Goal: Transaction & Acquisition: Register for event/course

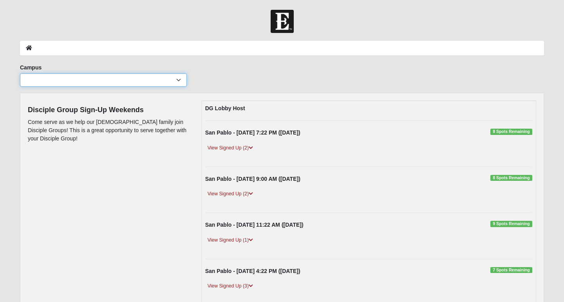
select select "3"
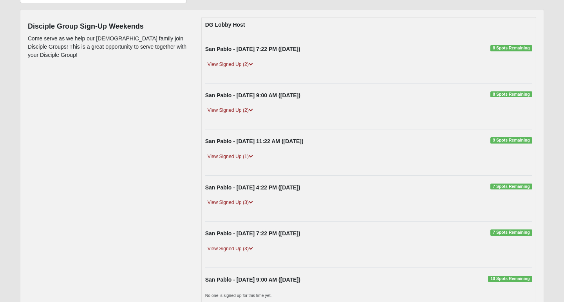
scroll to position [87, 0]
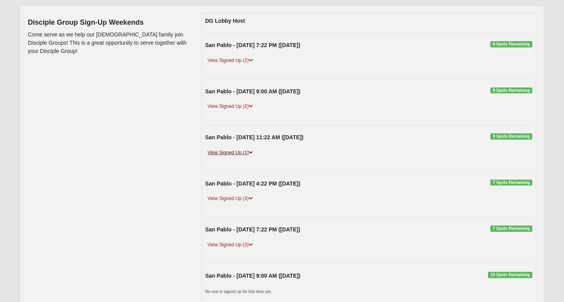
click at [247, 152] on link "View Signed Up (1)" at bounding box center [230, 153] width 50 height 8
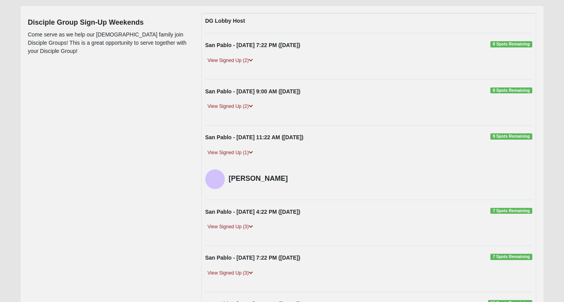
click at [248, 136] on strong "San Pablo - [DATE] 11:22 AM ([DATE])" at bounding box center [254, 137] width 98 height 6
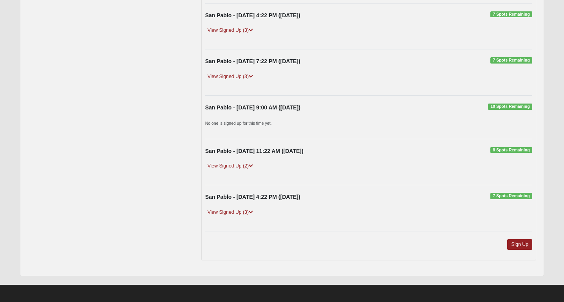
scroll to position [283, 0]
click at [519, 244] on link "Sign Up" at bounding box center [520, 244] width 25 height 11
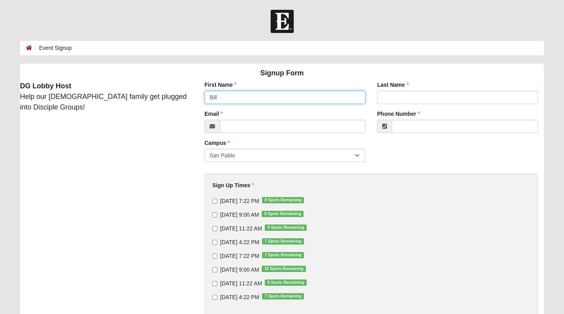
type input "Bill"
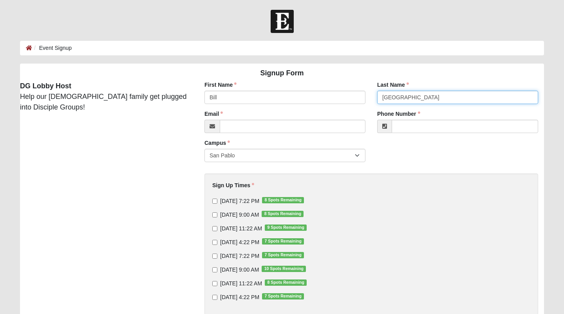
type input "[GEOGRAPHIC_DATA]"
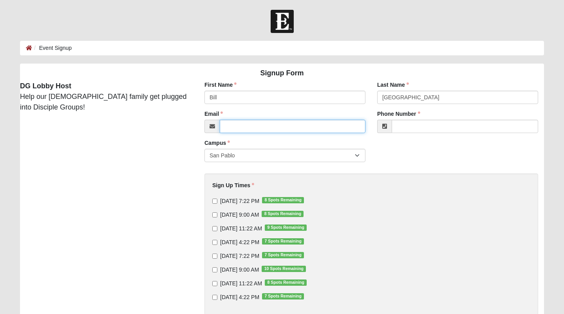
type input "w"
type input "[EMAIL_ADDRESS][DOMAIN_NAME]"
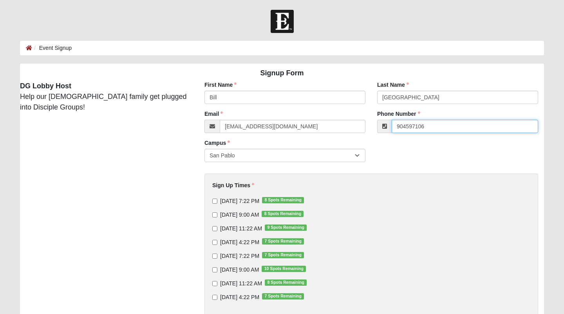
type input "9045971069"
type input "[PHONE_NUMBER]"
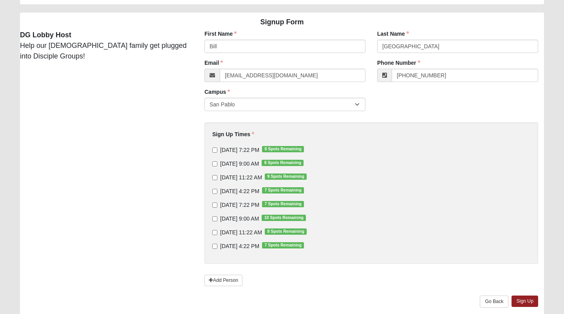
scroll to position [62, 0]
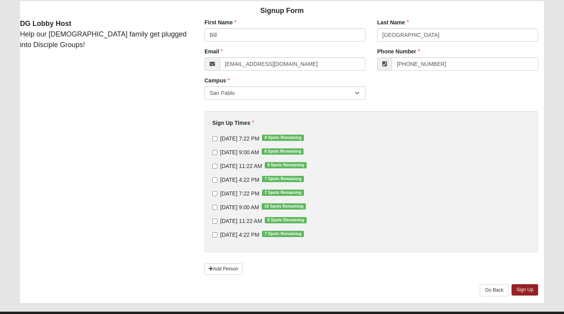
click at [215, 166] on input "[DATE] 11:22 AM 9 Spots Remaining" at bounding box center [214, 165] width 5 height 5
checkbox input "true"
click at [219, 268] on link "Add Person" at bounding box center [224, 268] width 38 height 11
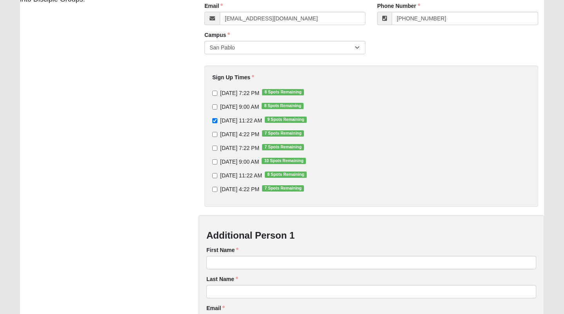
scroll to position [114, 0]
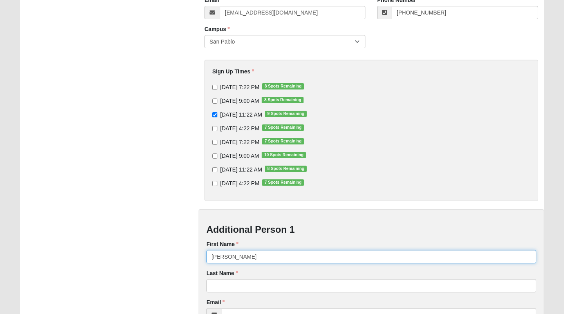
type input "[PERSON_NAME]"
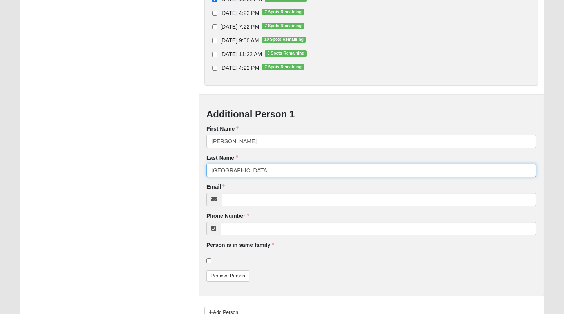
scroll to position [237, 0]
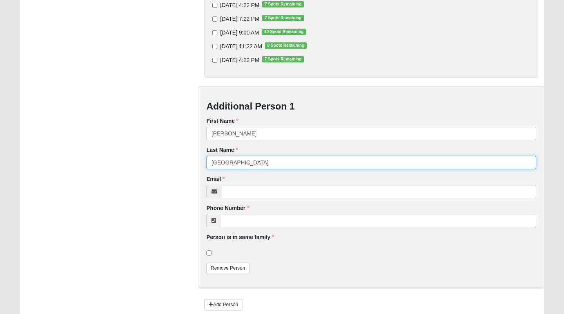
type input "[GEOGRAPHIC_DATA]"
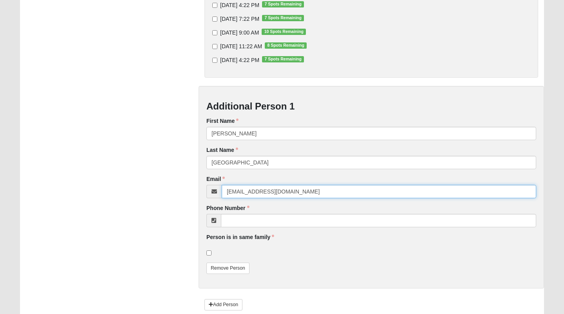
type input "[EMAIL_ADDRESS][DOMAIN_NAME]"
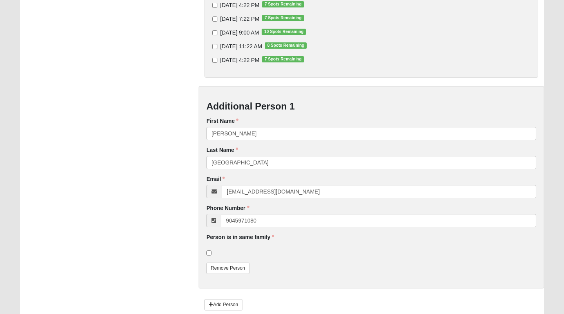
type input "[PHONE_NUMBER]"
click at [208, 253] on input "checkbox" at bounding box center [209, 252] width 5 height 5
checkbox input "true"
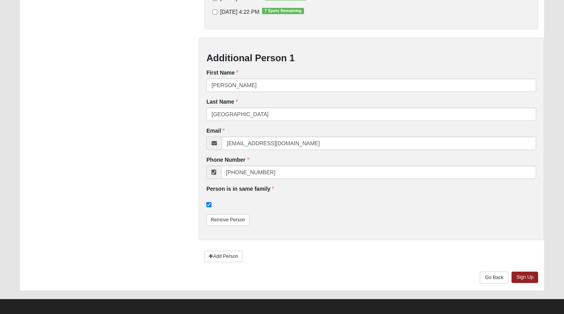
scroll to position [286, 0]
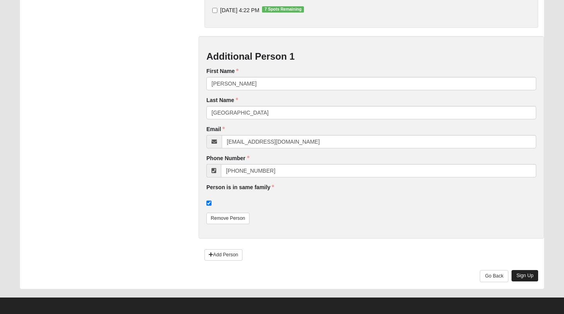
click at [523, 272] on link "Sign Up" at bounding box center [525, 275] width 27 height 11
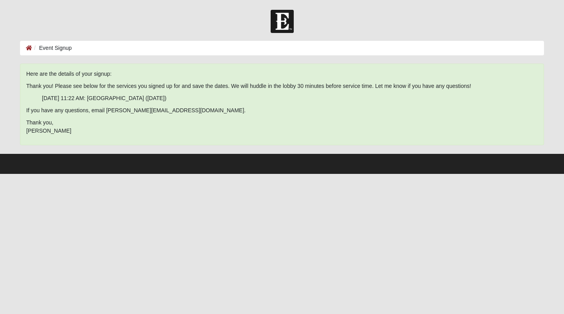
scroll to position [0, 0]
